Goal: Task Accomplishment & Management: Complete application form

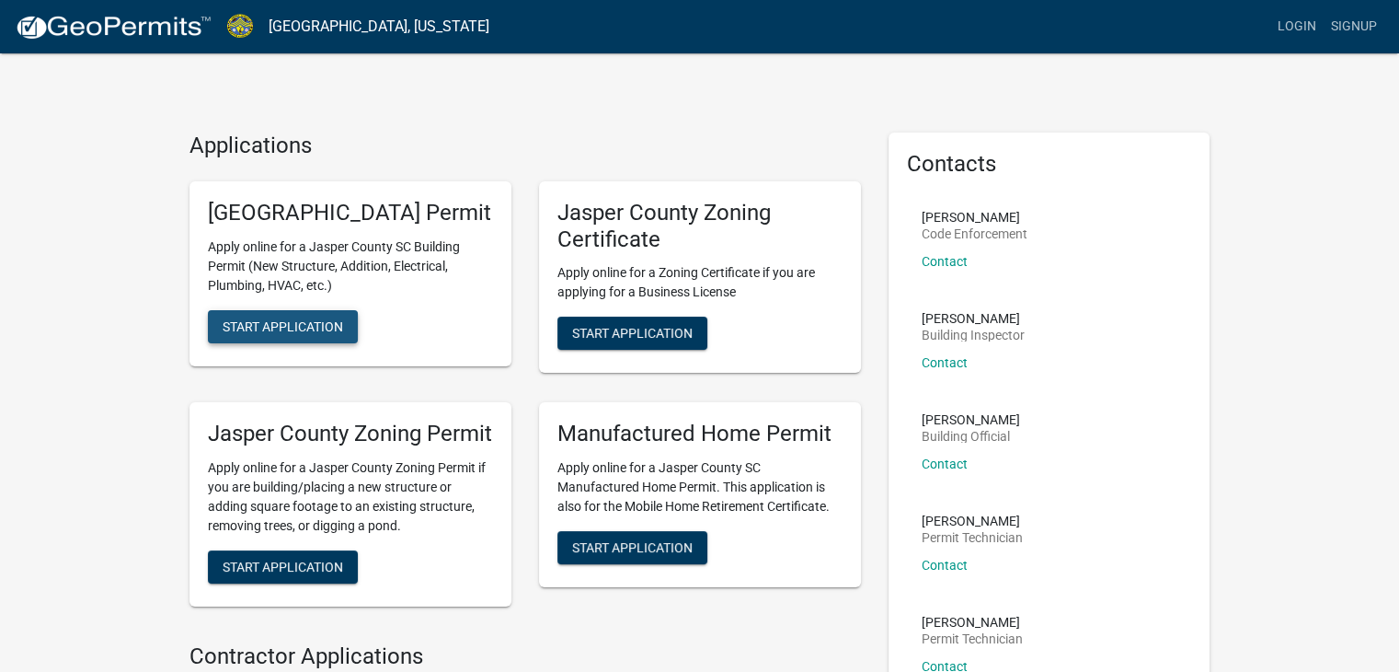
click at [304, 333] on span "Start Application" at bounding box center [283, 325] width 121 height 15
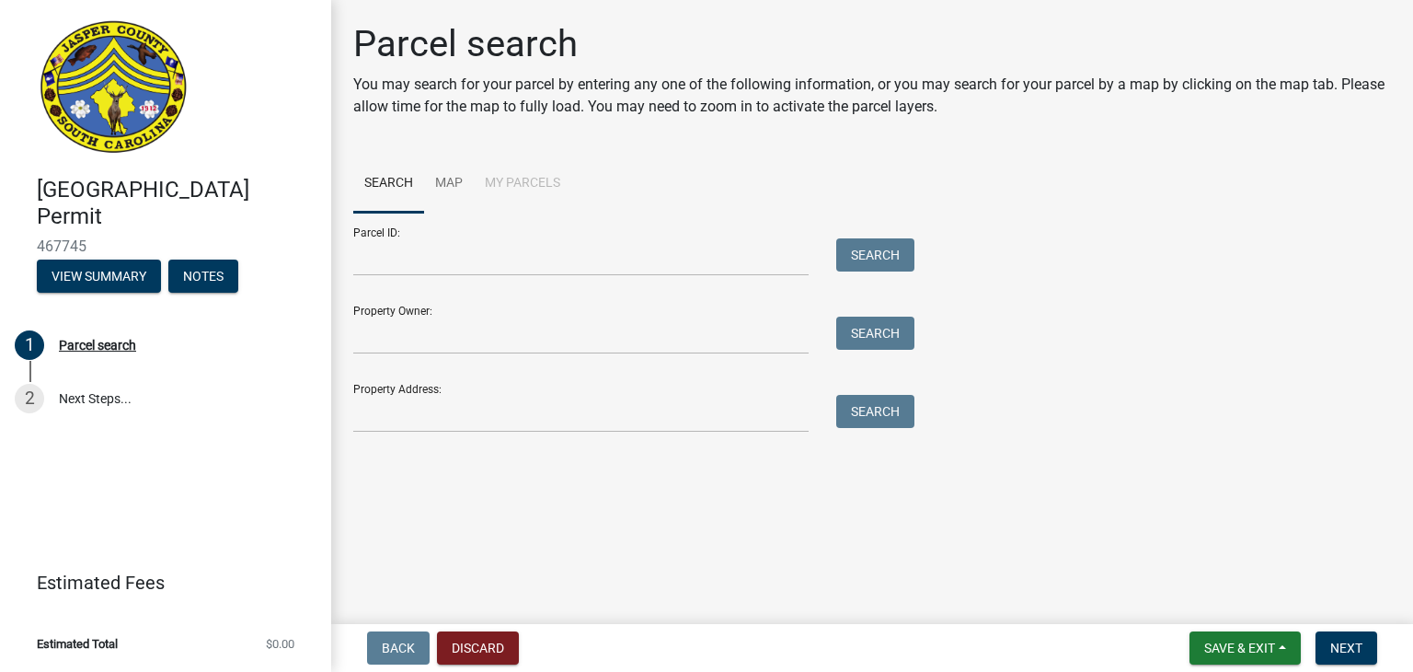
drag, startPoint x: 1040, startPoint y: 190, endPoint x: 718, endPoint y: 122, distance: 328.9
click at [1039, 191] on ul "Search Map My Parcels" at bounding box center [872, 184] width 1038 height 58
click at [787, 554] on main "Parcel search You may search for your parcel by entering any one of the followi…" at bounding box center [872, 308] width 1082 height 616
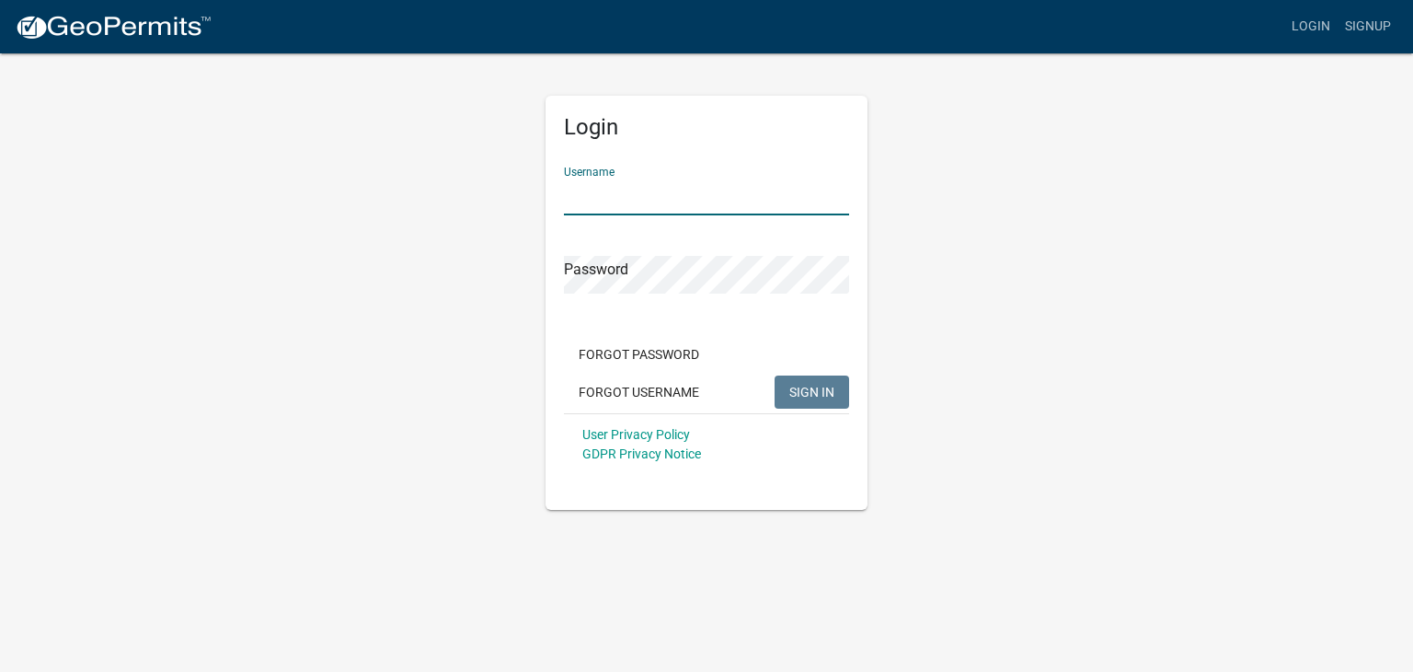
click at [634, 194] on input "Username" at bounding box center [706, 197] width 285 height 38
